Goal: Task Accomplishment & Management: Use online tool/utility

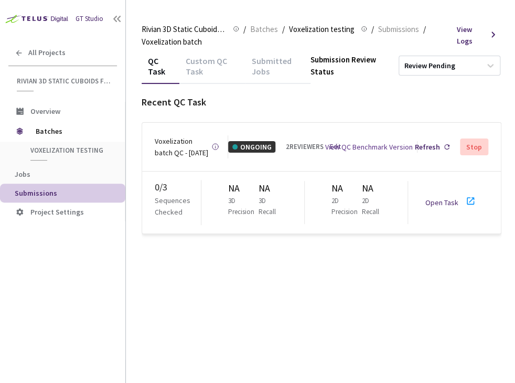
click at [69, 293] on div "GT Studio All Projects Rivian 3D Static Cuboids fixed[2024-25] Rivian 3D Static…" at bounding box center [62, 180] width 125 height 360
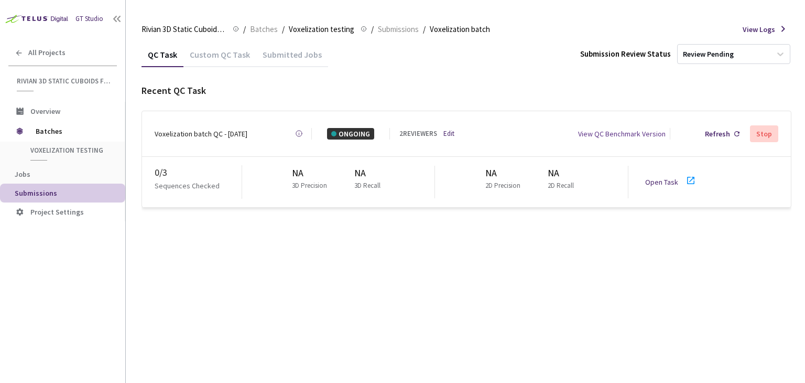
click at [450, 133] on link "Edit" at bounding box center [449, 133] width 11 height 10
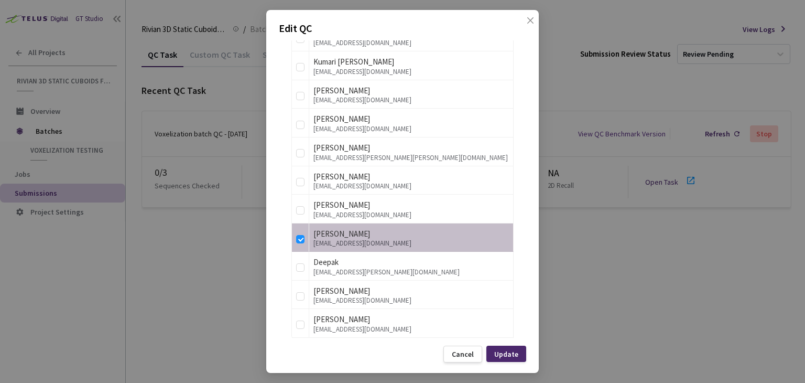
scroll to position [1766, 0]
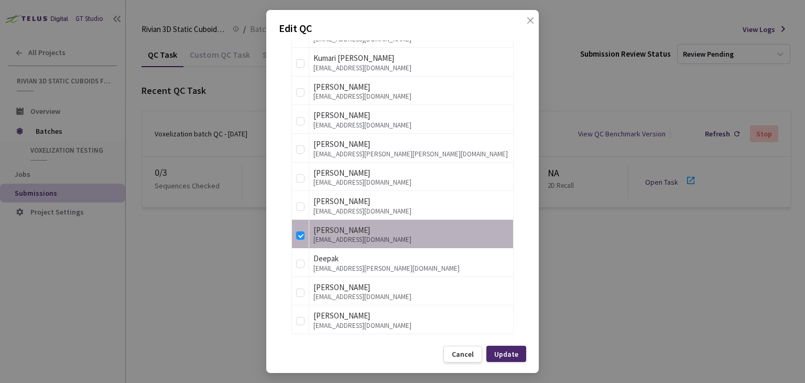
click at [357, 236] on div "[EMAIL_ADDRESS][DOMAIN_NAME]" at bounding box center [412, 239] width 196 height 7
click at [298, 231] on input "checkbox" at bounding box center [300, 235] width 8 height 8
checkbox input "false"
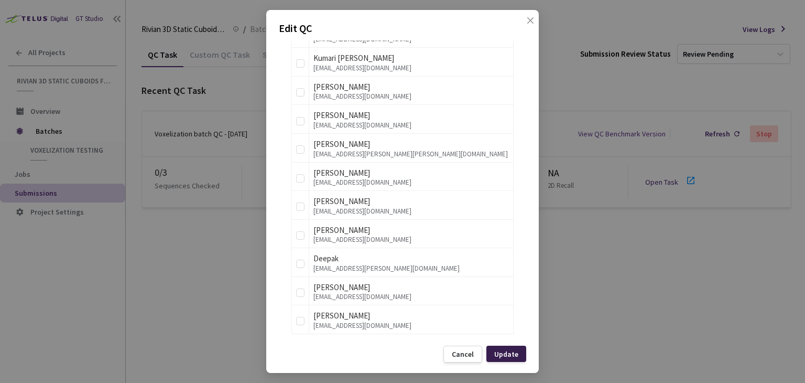
click at [505, 351] on div "Update" at bounding box center [506, 354] width 24 height 8
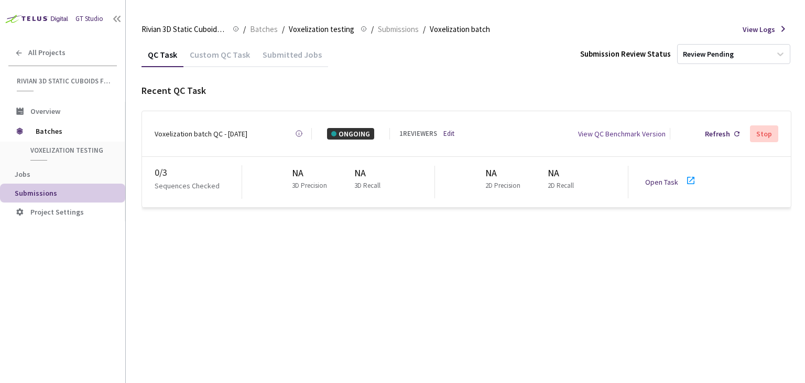
click at [452, 135] on link "Edit" at bounding box center [449, 133] width 11 height 10
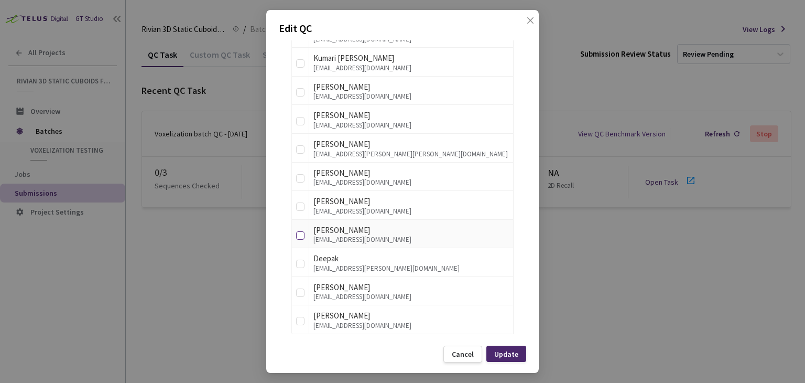
click at [300, 231] on input "checkbox" at bounding box center [300, 235] width 8 height 8
checkbox input "true"
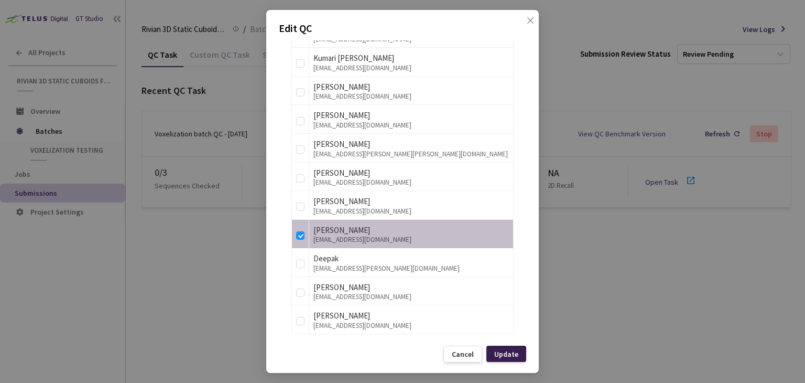
click at [507, 353] on div "Update" at bounding box center [506, 354] width 24 height 8
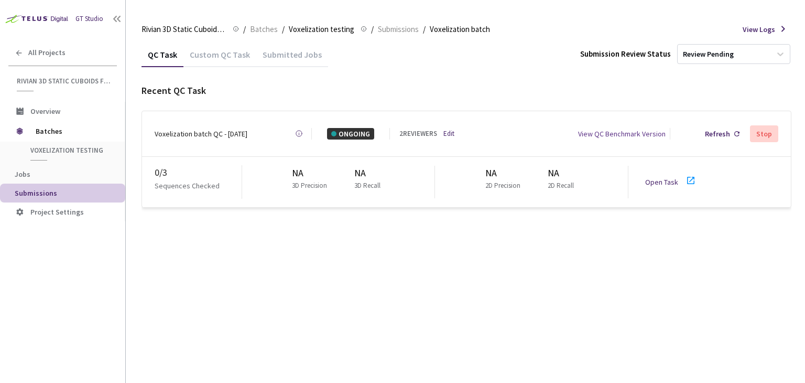
click at [514, 178] on link "Open Task" at bounding box center [661, 181] width 33 height 9
click at [452, 130] on link "Edit" at bounding box center [449, 133] width 11 height 10
